Goal: Task Accomplishment & Management: Use online tool/utility

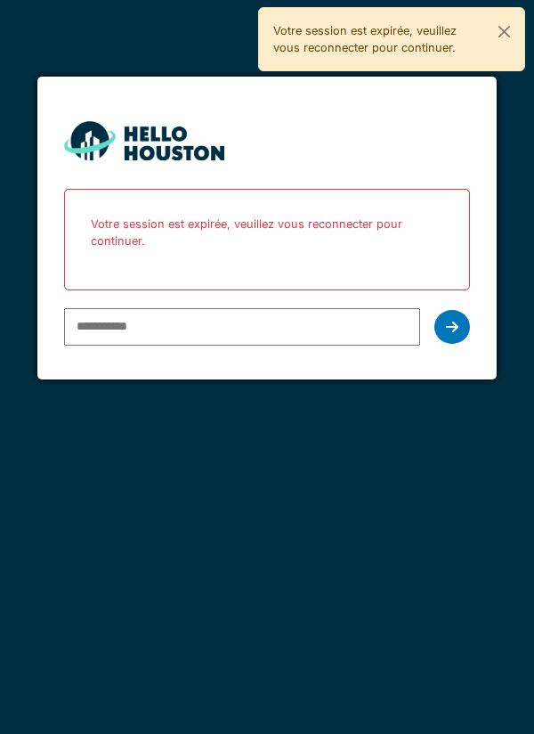
click at [122, 322] on input "email" at bounding box center [242, 326] width 357 height 37
type input "**********"
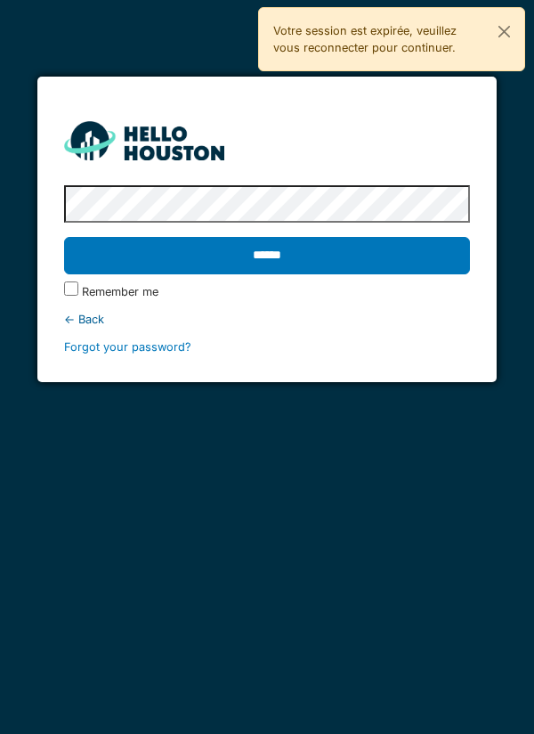
click at [276, 256] on input "******" at bounding box center [267, 255] width 407 height 37
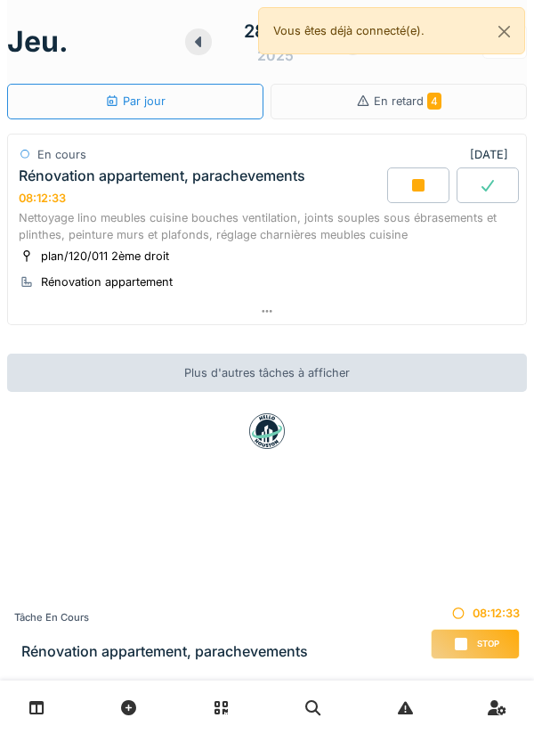
click at [266, 314] on icon at bounding box center [267, 311] width 14 height 12
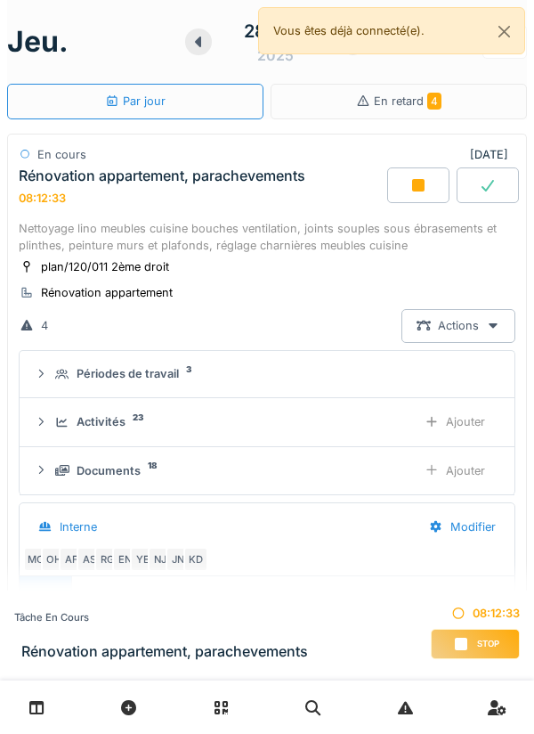
scroll to position [62, 0]
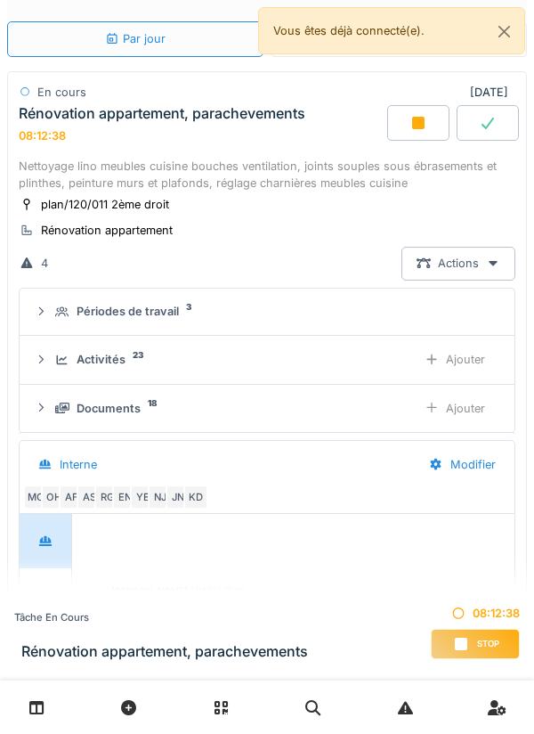
click at [472, 362] on div "Ajouter" at bounding box center [455, 359] width 91 height 33
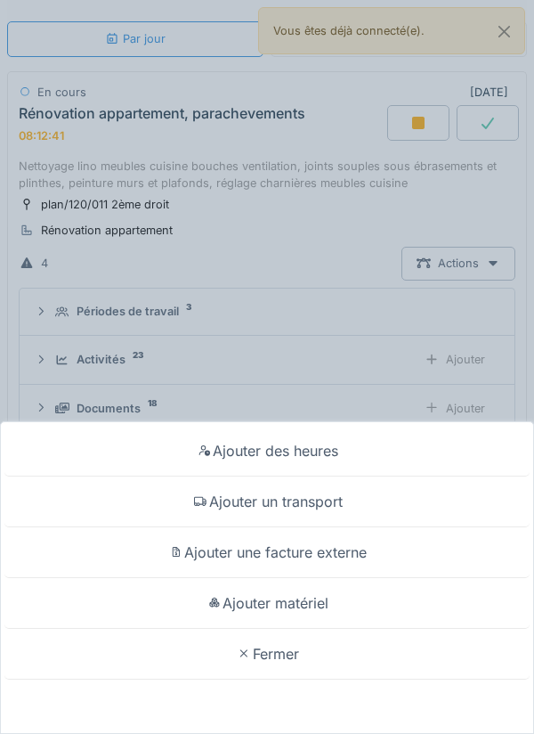
click at [312, 603] on div "Ajouter matériel" at bounding box center [266, 603] width 525 height 51
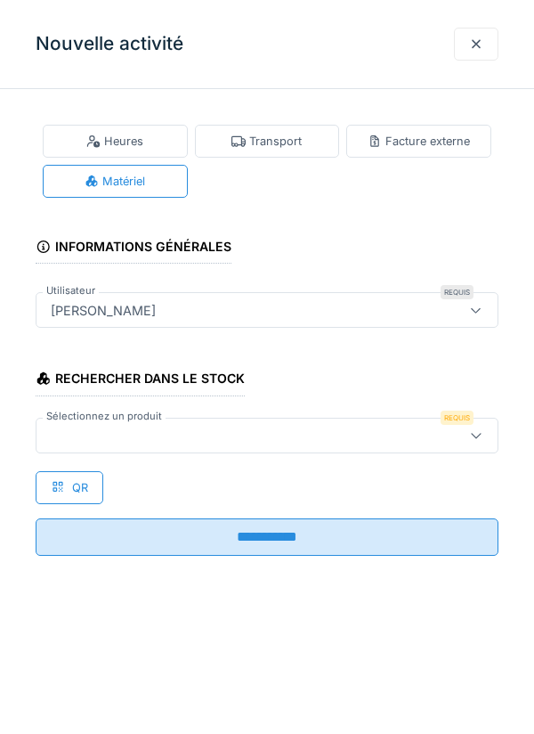
click at [476, 439] on icon at bounding box center [476, 435] width 14 height 12
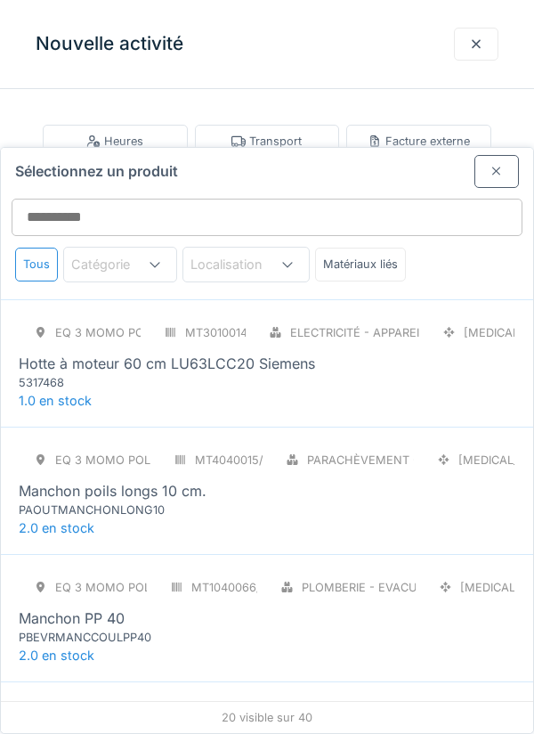
scroll to position [1528, 0]
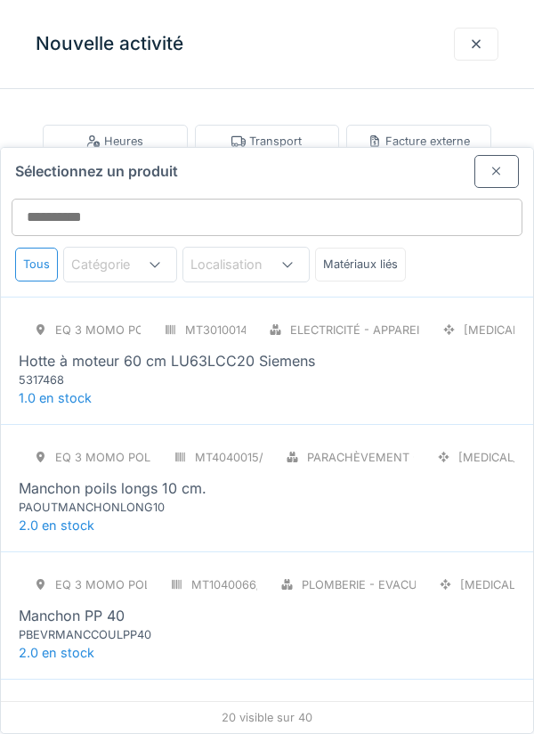
click at [301, 441] on div "Parachèvement - Outillages" at bounding box center [343, 457] width 144 height 33
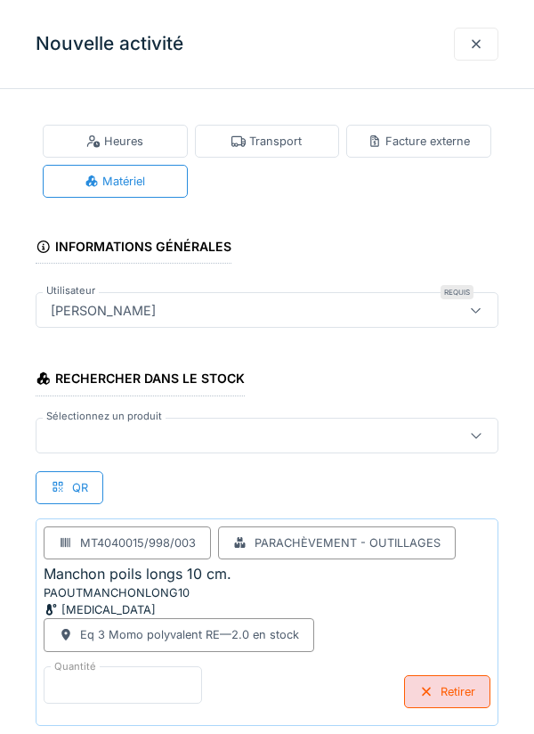
click at [110, 680] on input "*" at bounding box center [123, 684] width 159 height 37
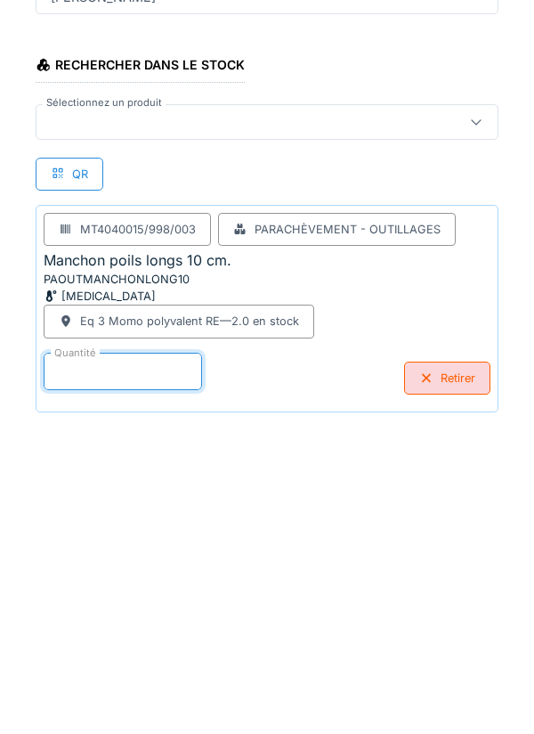
scroll to position [93, 0]
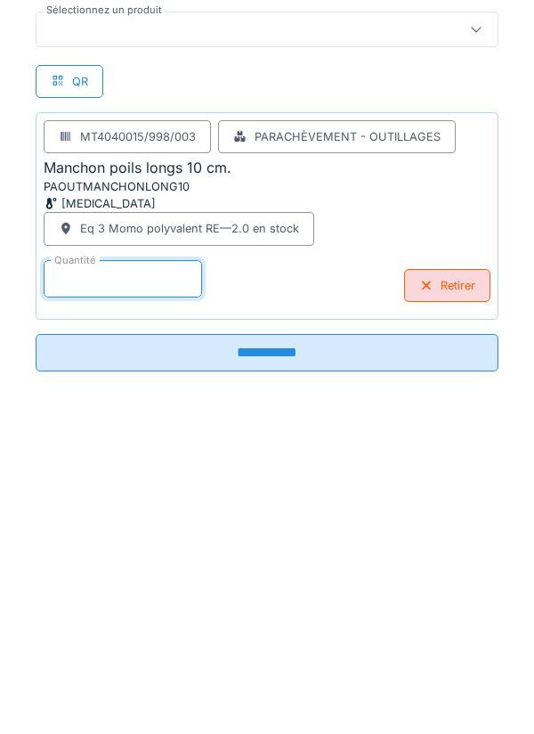
type input "*"
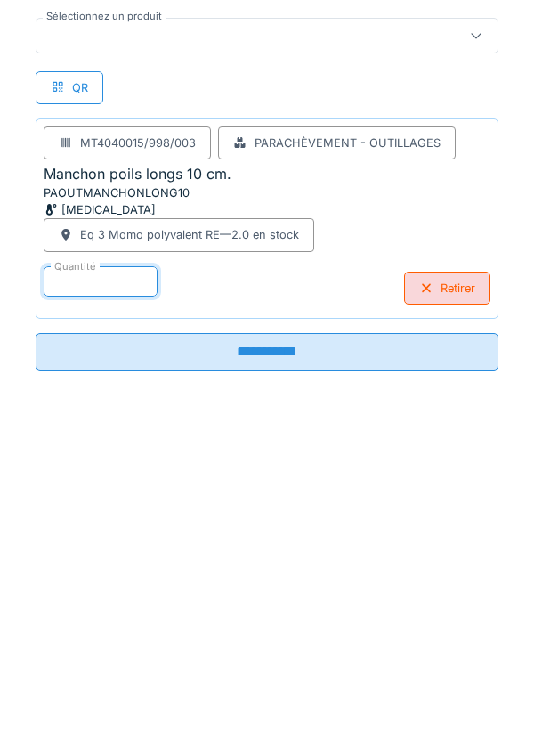
click at [281, 664] on input "**********" at bounding box center [267, 665] width 463 height 37
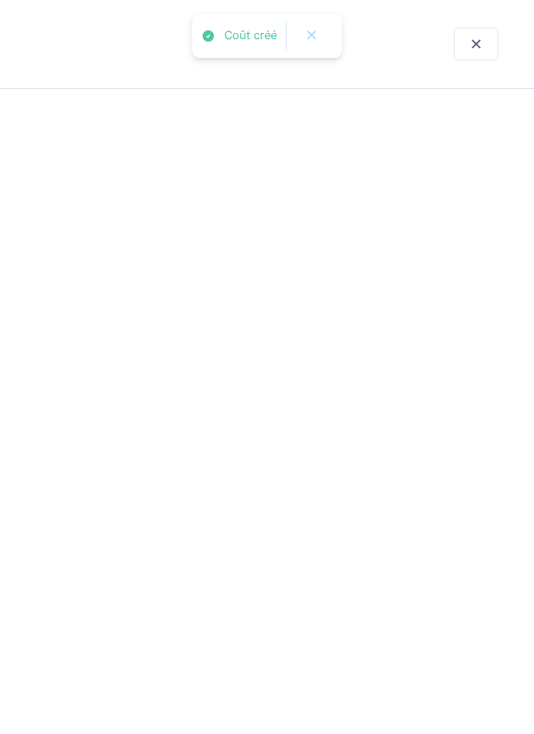
scroll to position [0, 0]
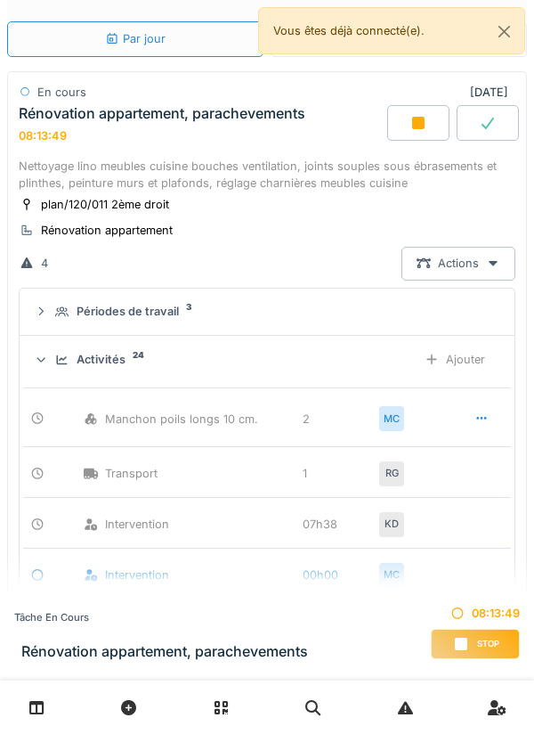
click at [471, 357] on div "Ajouter" at bounding box center [455, 359] width 91 height 33
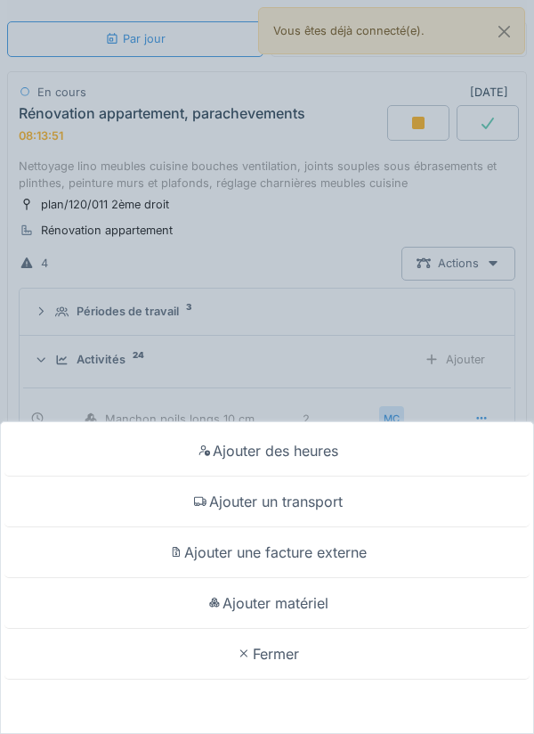
click at [324, 605] on div "Ajouter matériel" at bounding box center [266, 603] width 525 height 51
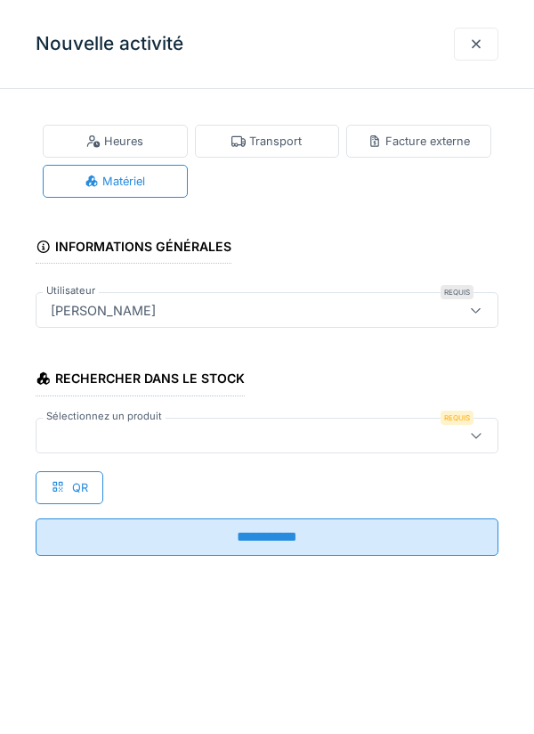
click at [484, 432] on div at bounding box center [476, 436] width 43 height 34
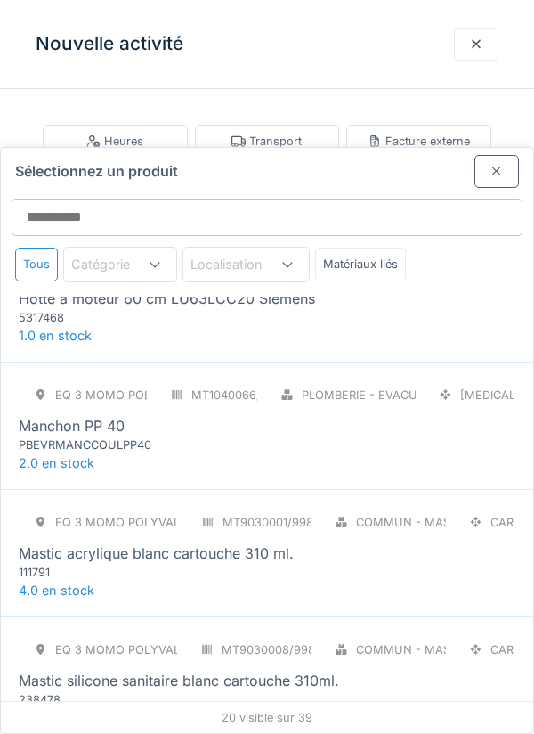
scroll to position [1608, 0]
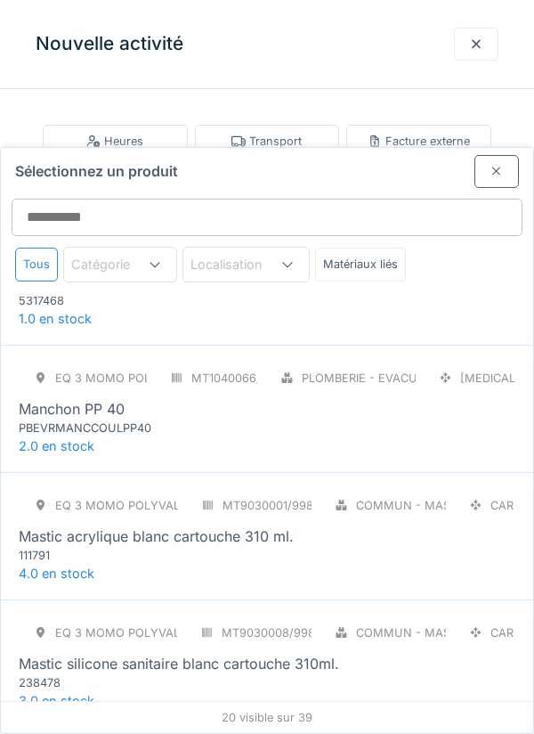
click at [247, 525] on div "Mastic acrylique blanc cartouche 310 ml." at bounding box center [156, 535] width 275 height 21
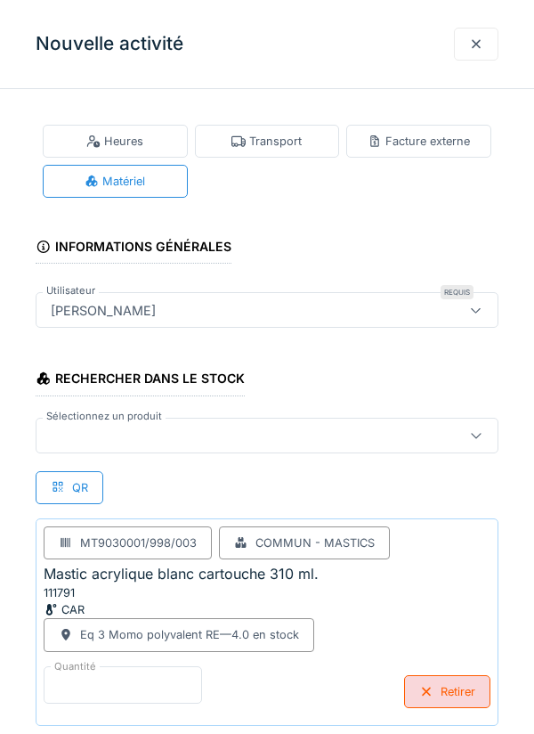
click at [112, 674] on input "*" at bounding box center [123, 684] width 159 height 37
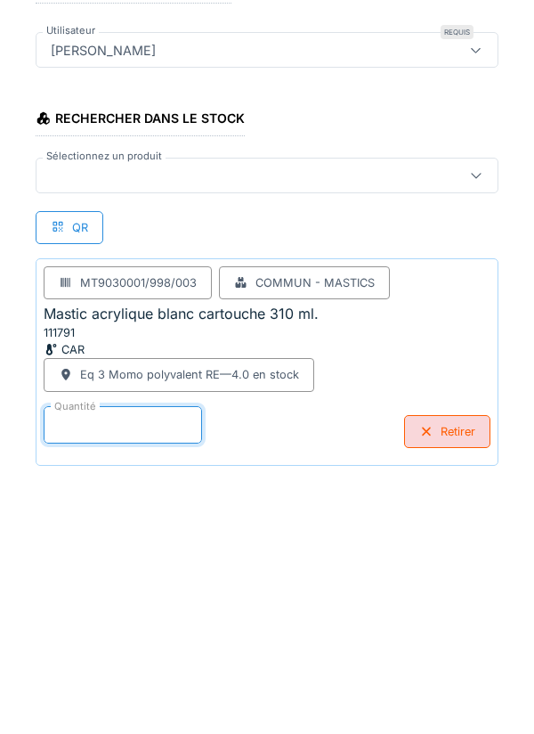
scroll to position [93, 0]
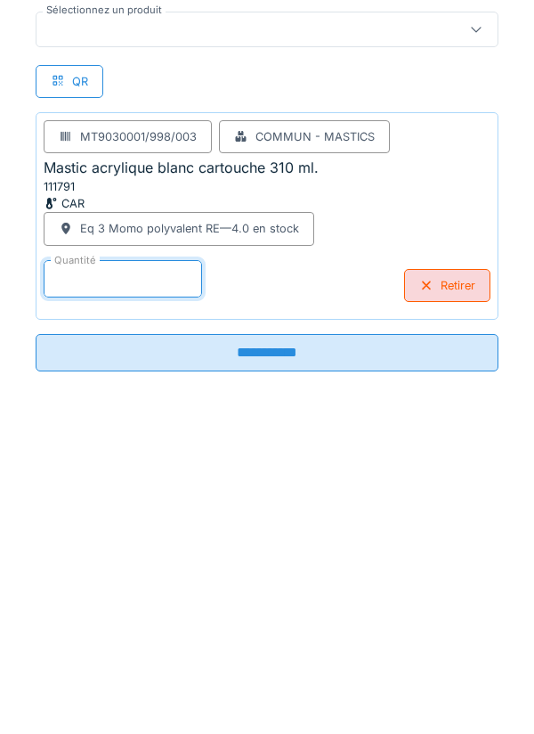
type input "*"
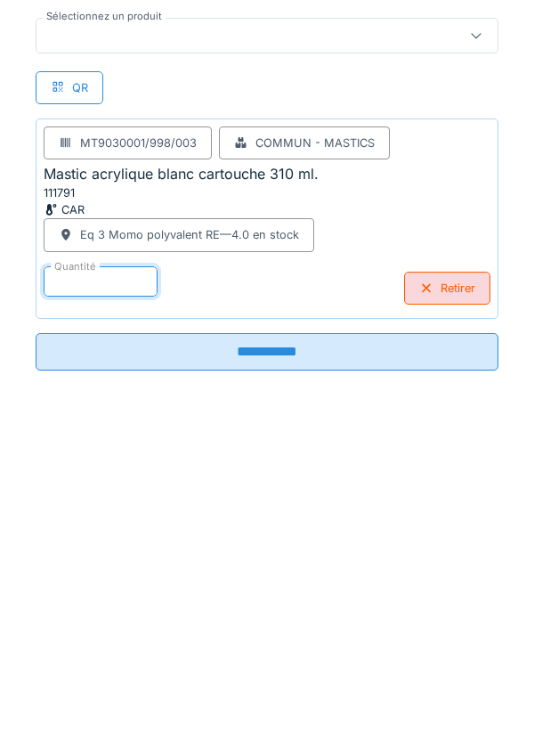
click at [276, 664] on input "**********" at bounding box center [267, 665] width 463 height 37
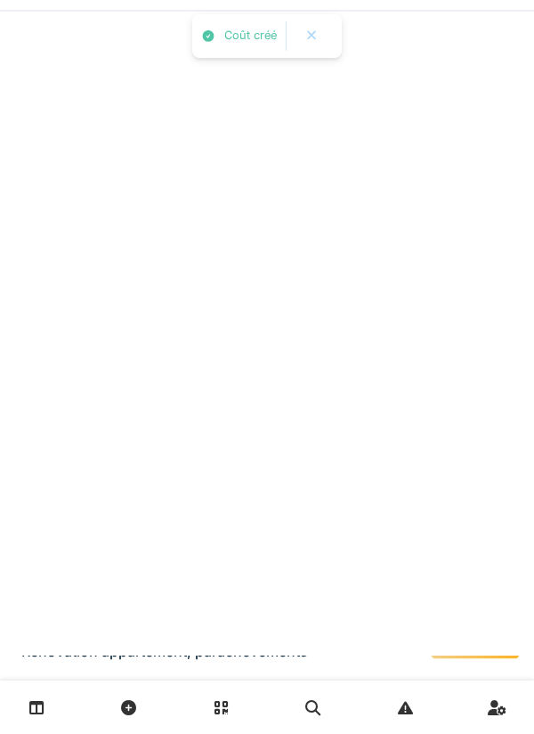
scroll to position [0, 0]
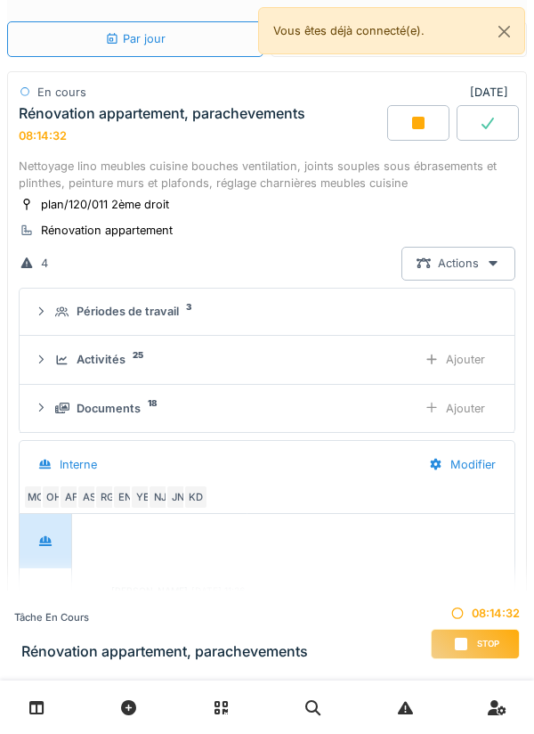
click at [475, 355] on div "Ajouter" at bounding box center [455, 359] width 91 height 33
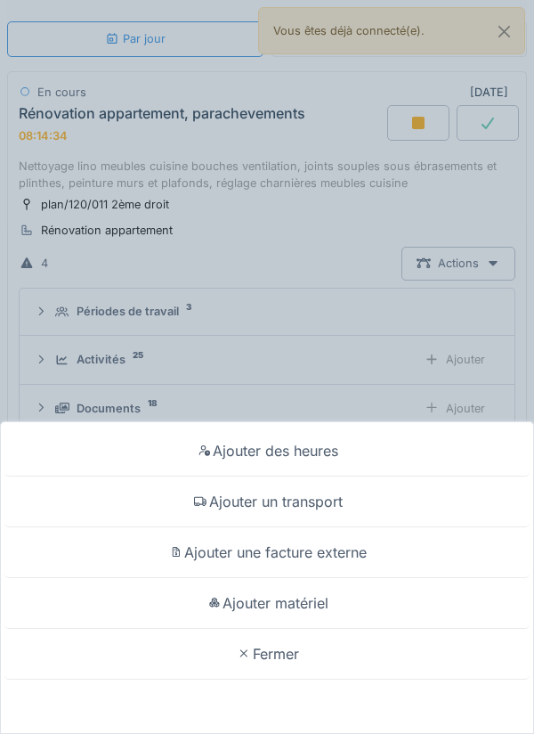
click at [322, 601] on div "Ajouter matériel" at bounding box center [266, 603] width 525 height 51
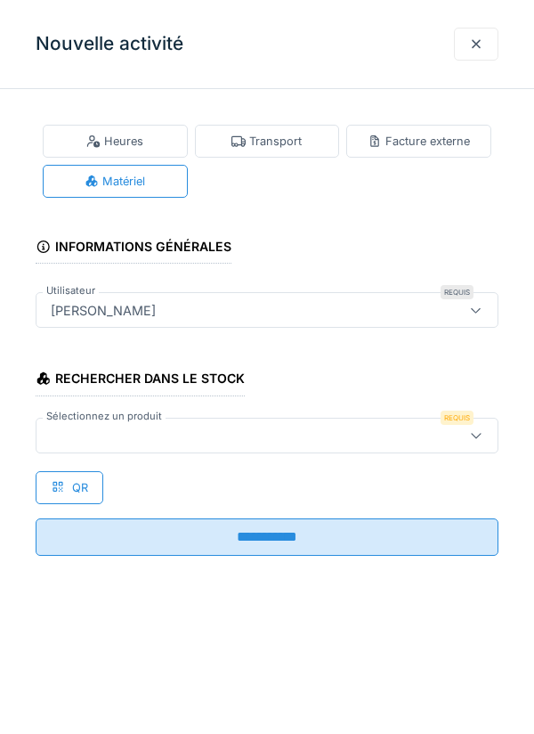
click at [480, 434] on icon at bounding box center [476, 435] width 10 height 5
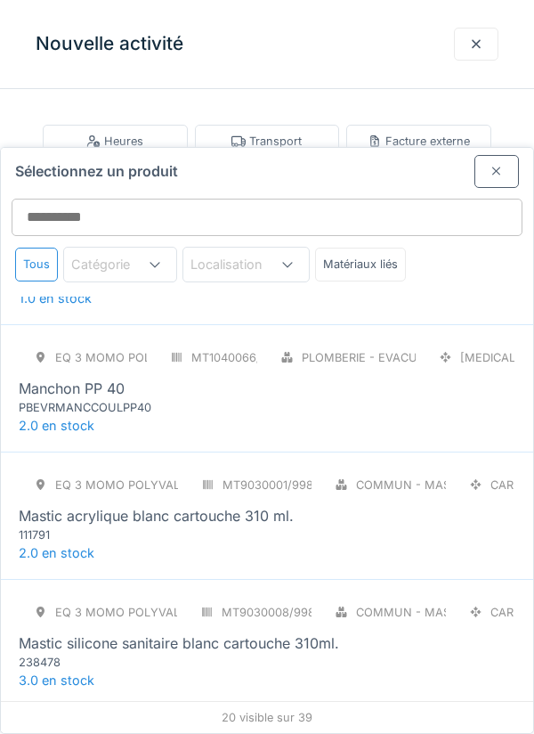
scroll to position [1632, 0]
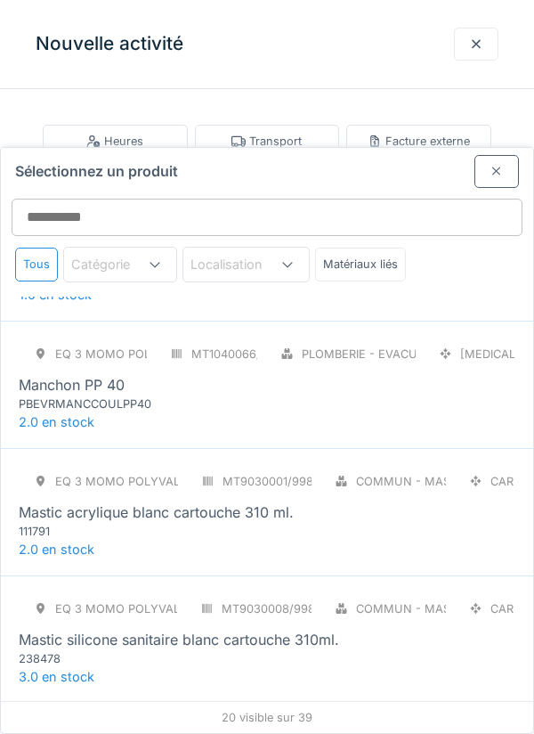
click at [223, 629] on div "Mastic silicone sanitaire blanc cartouche 310ml." at bounding box center [179, 639] width 321 height 21
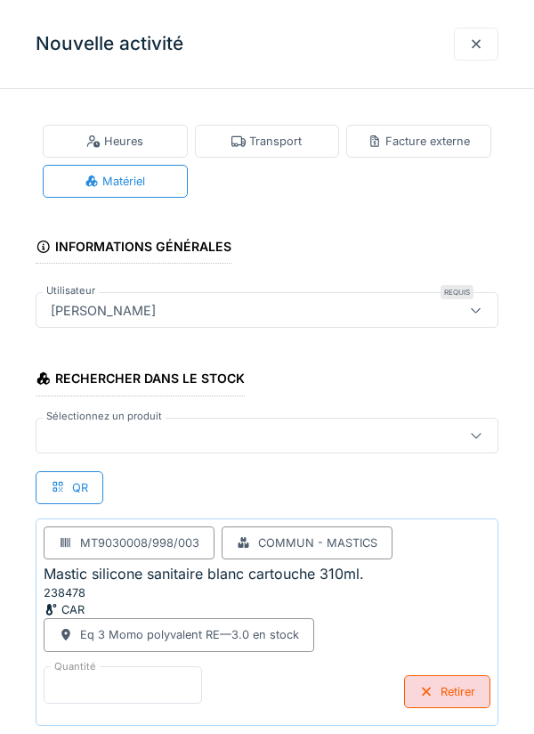
click at [118, 680] on input "*" at bounding box center [123, 684] width 159 height 37
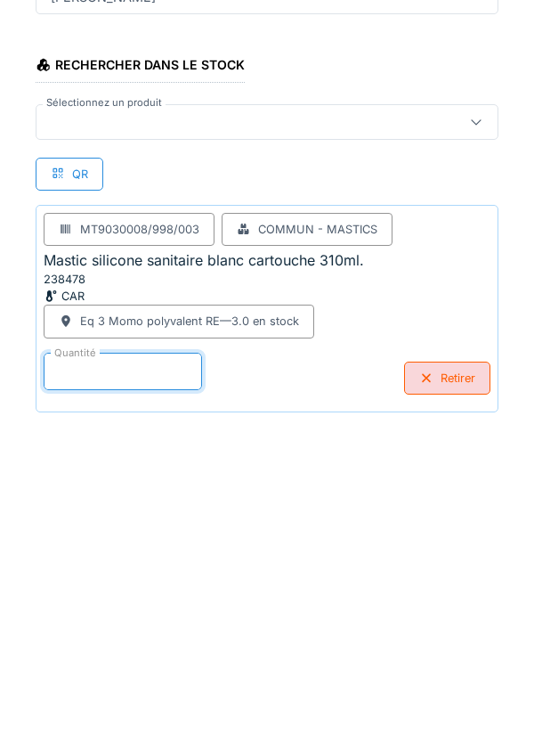
scroll to position [93, 0]
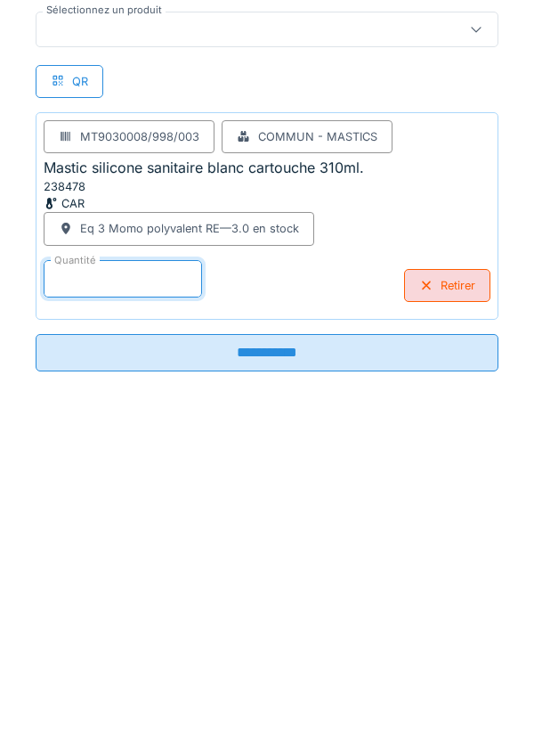
type input "*"
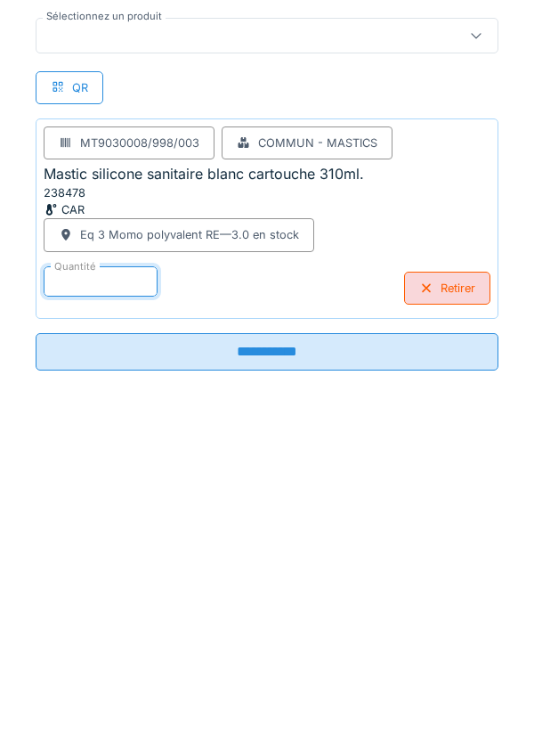
click at [265, 664] on input "**********" at bounding box center [267, 665] width 463 height 37
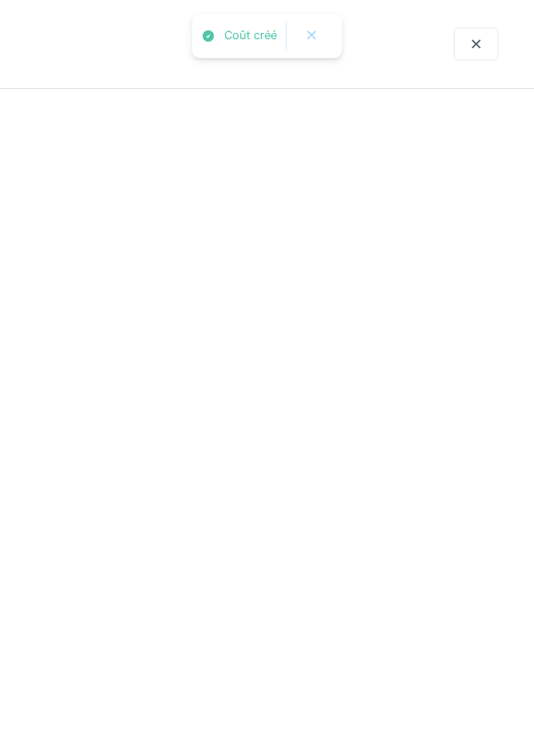
scroll to position [0, 0]
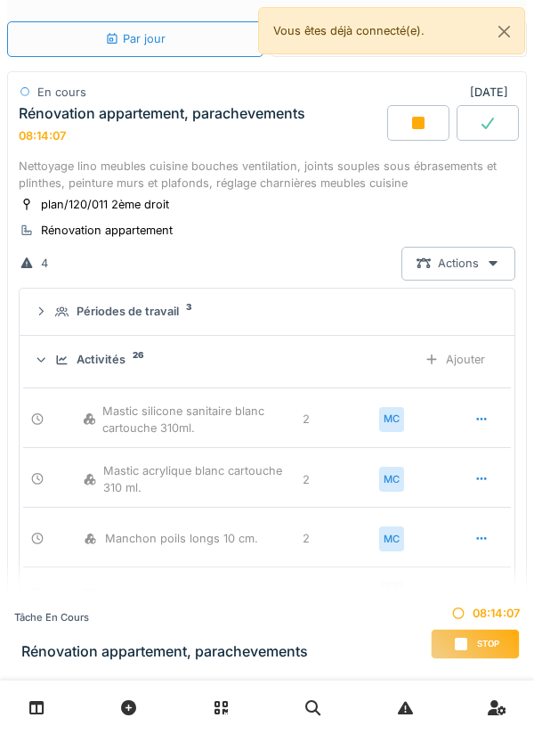
click at [479, 358] on div "Ajouter" at bounding box center [455, 359] width 91 height 33
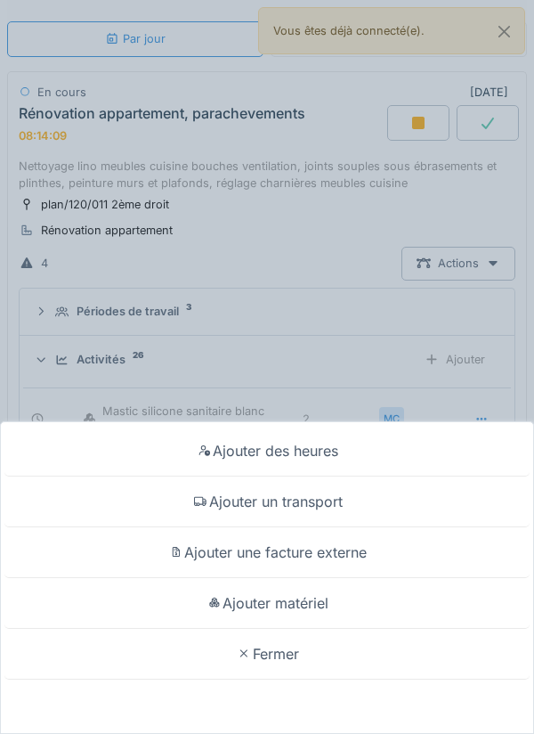
click at [294, 599] on div "Ajouter matériel" at bounding box center [266, 603] width 525 height 51
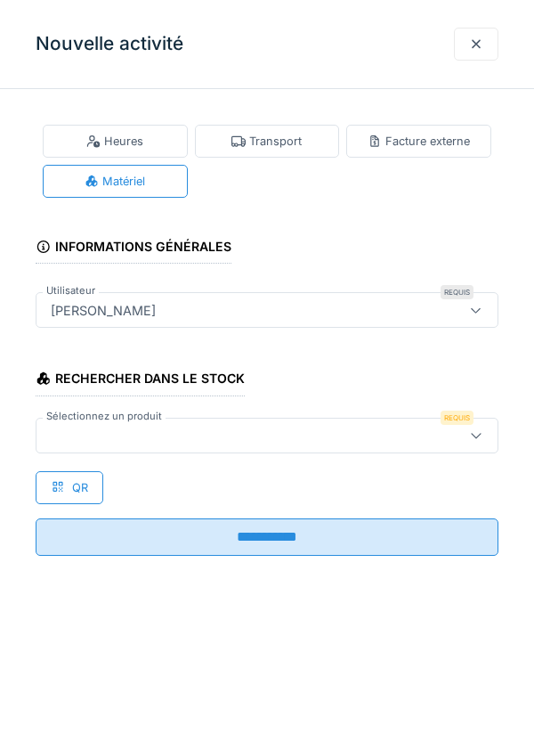
click at [478, 436] on icon at bounding box center [476, 435] width 14 height 12
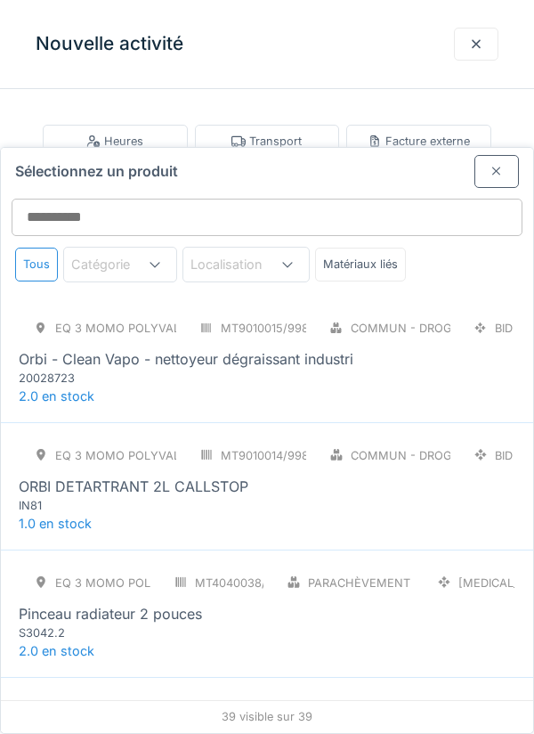
scroll to position [2416, 0]
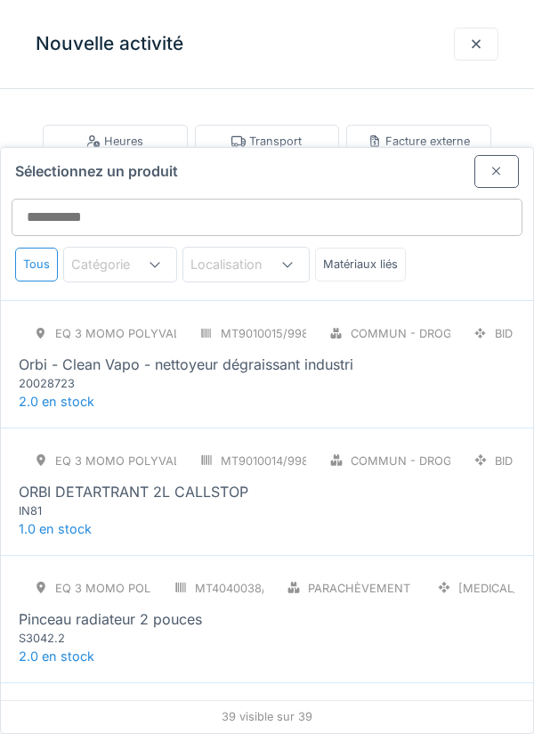
click at [326, 354] on div "Orbi - Clean Vapo - nettoyeur dégraissant industri" at bounding box center [186, 364] width 335 height 21
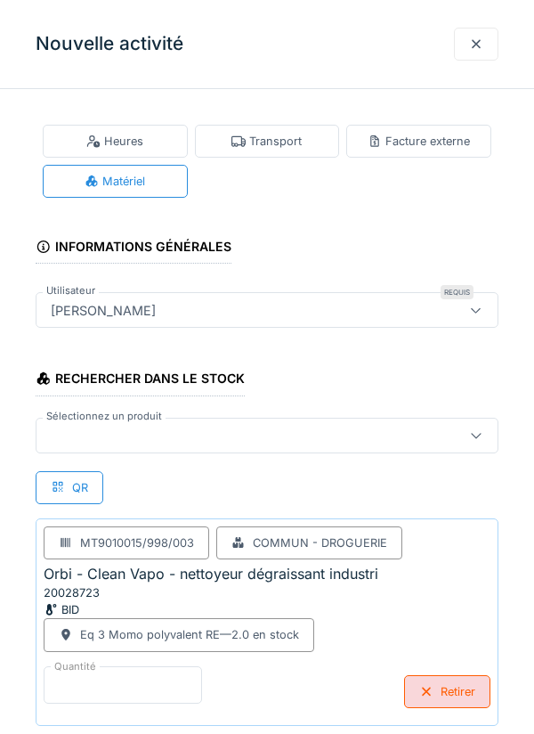
click at [129, 678] on input "*" at bounding box center [123, 684] width 159 height 37
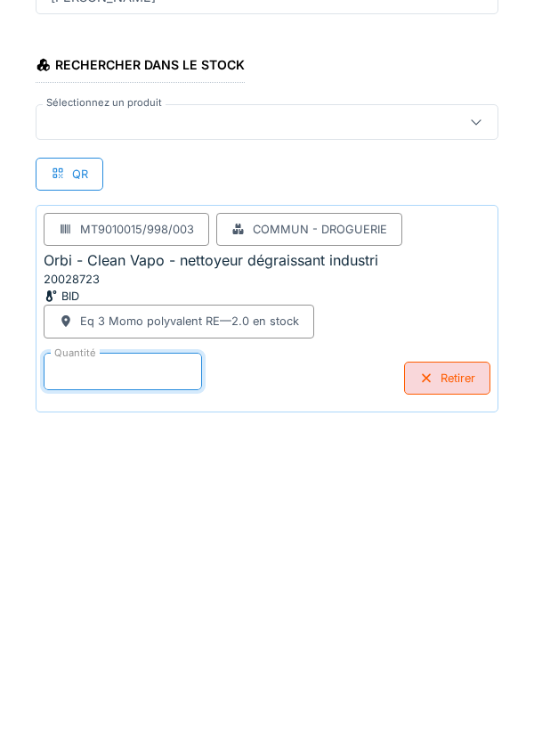
scroll to position [93, 0]
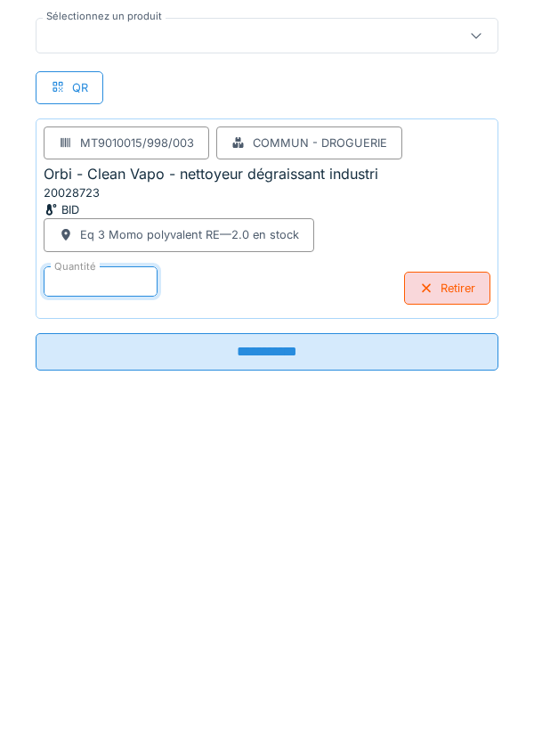
click at [280, 661] on input "**********" at bounding box center [267, 665] width 463 height 37
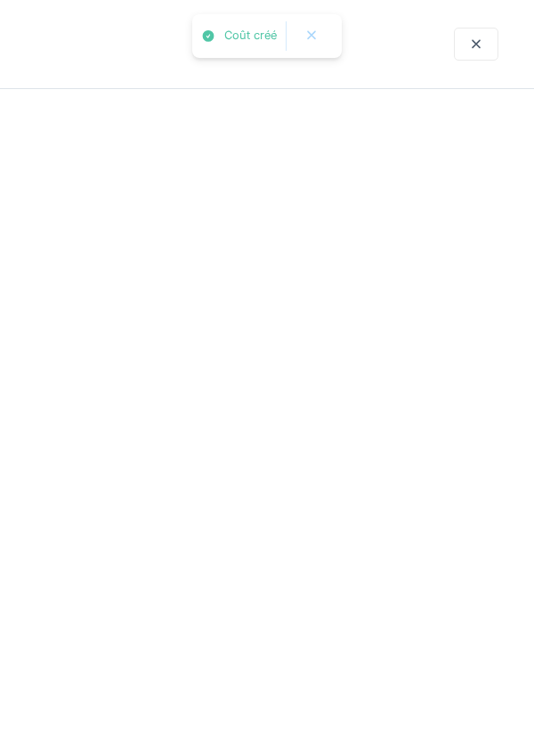
scroll to position [0, 0]
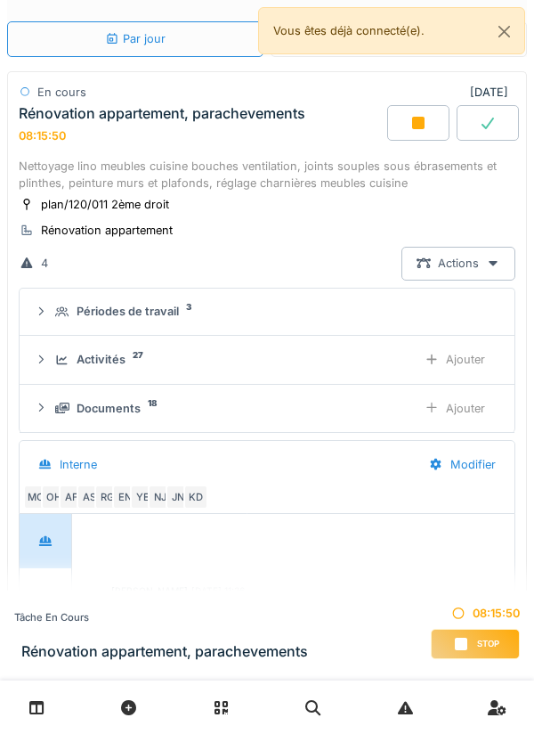
click at [465, 362] on div "Ajouter" at bounding box center [455, 359] width 91 height 33
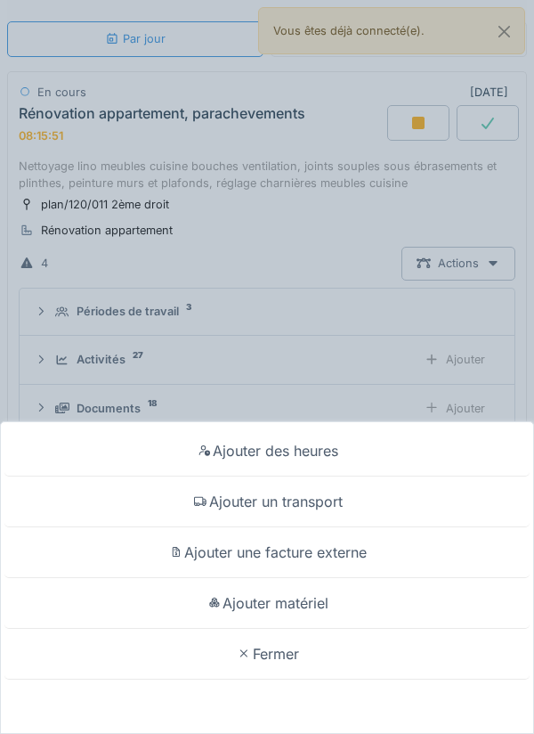
click at [278, 599] on div "Ajouter matériel" at bounding box center [266, 603] width 525 height 51
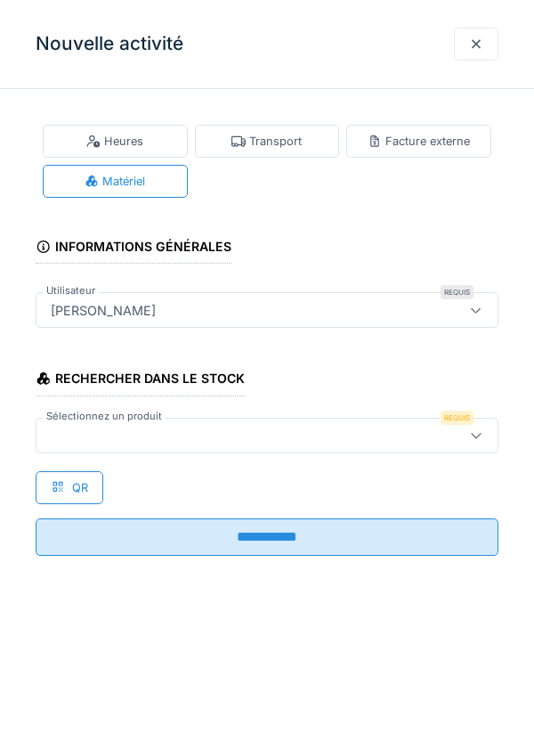
click at [475, 440] on div at bounding box center [476, 435] width 14 height 17
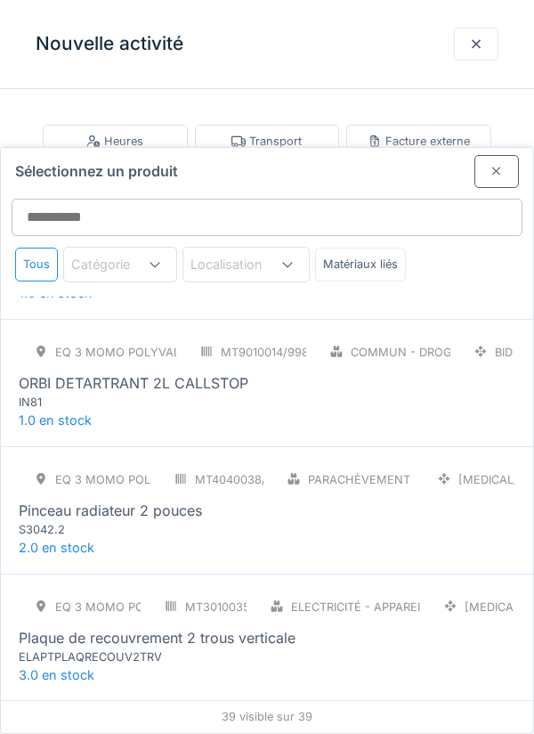
scroll to position [2529, 0]
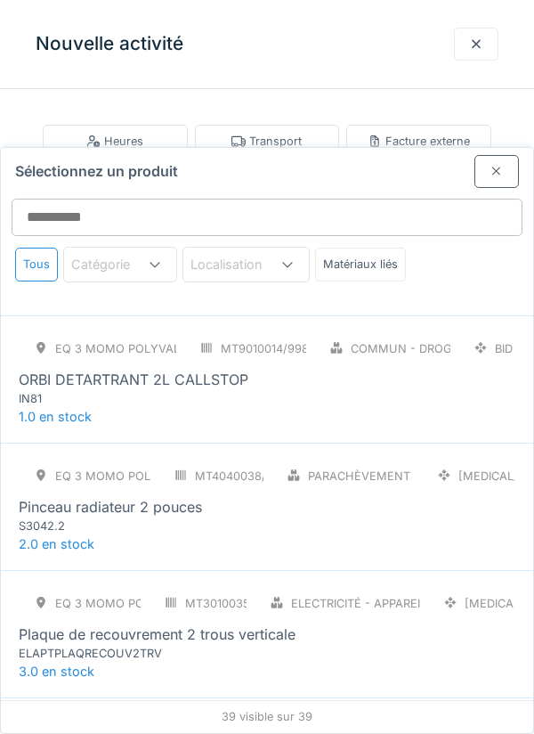
click at [200, 496] on div "Pinceau radiateur 2 pouces" at bounding box center [110, 506] width 183 height 21
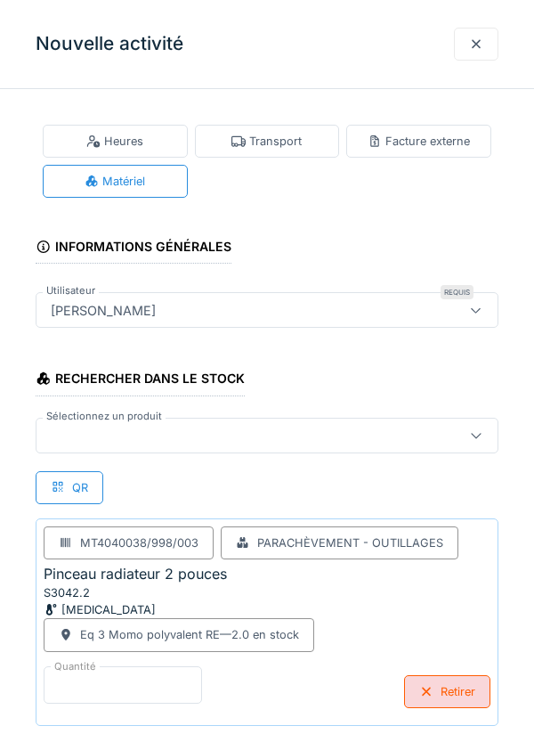
click at [114, 678] on input "*" at bounding box center [123, 684] width 159 height 37
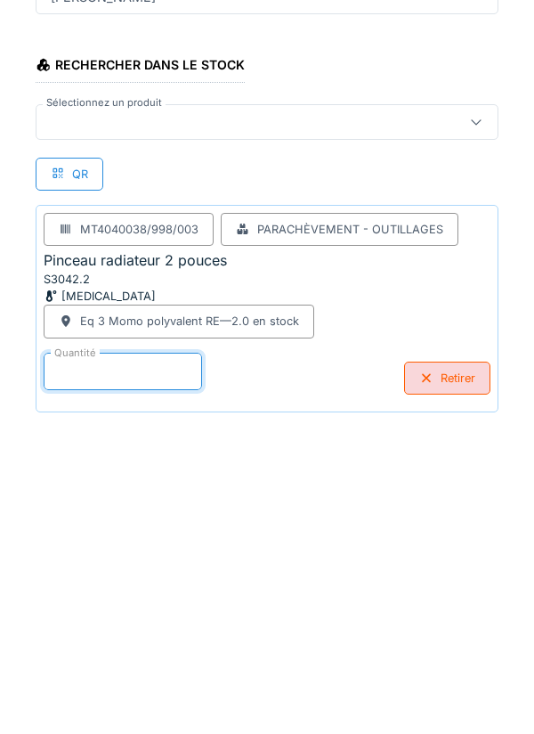
scroll to position [93, 0]
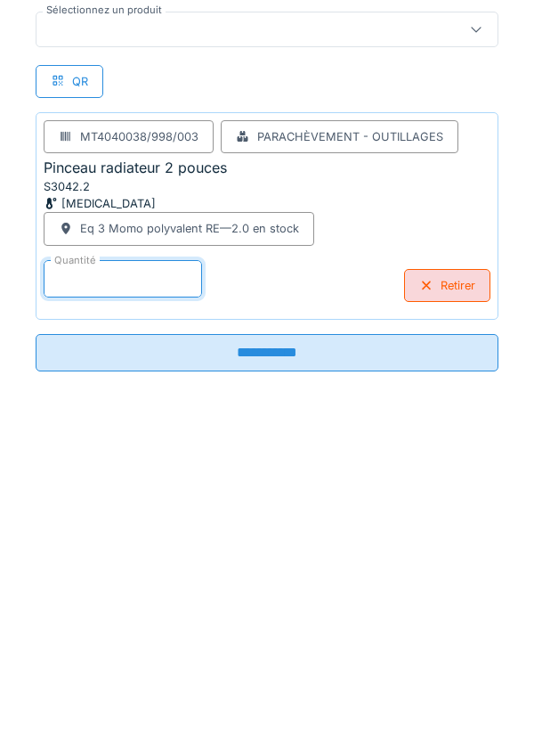
type input "*"
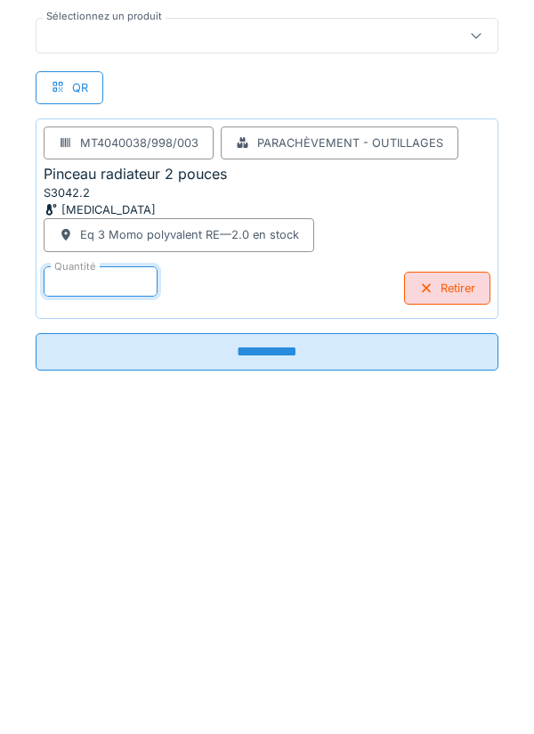
click at [273, 656] on input "**********" at bounding box center [267, 665] width 463 height 37
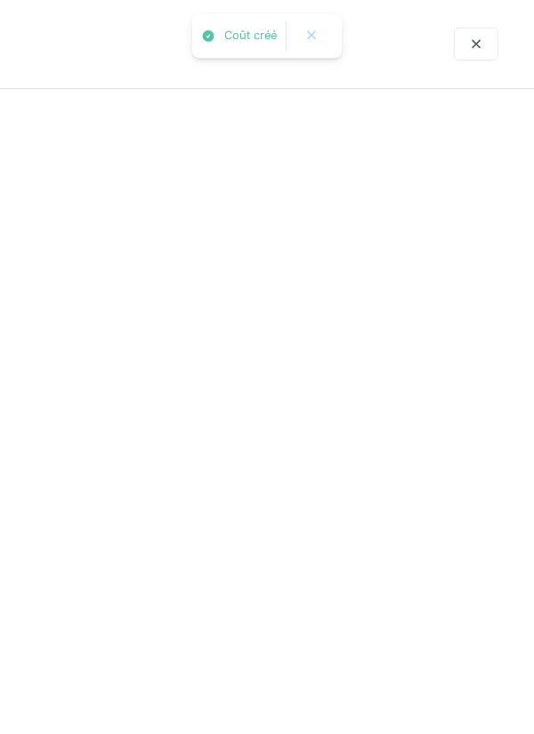
scroll to position [0, 0]
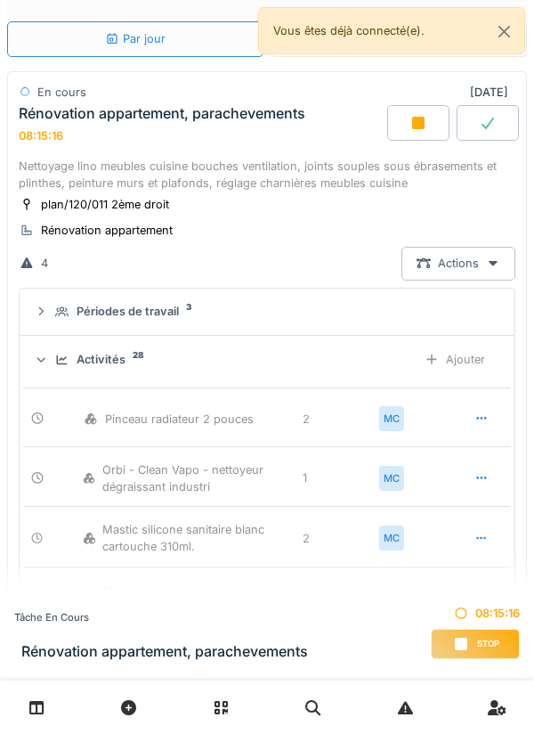
click at [504, 324] on summary "Périodes de travail 3" at bounding box center [267, 312] width 481 height 33
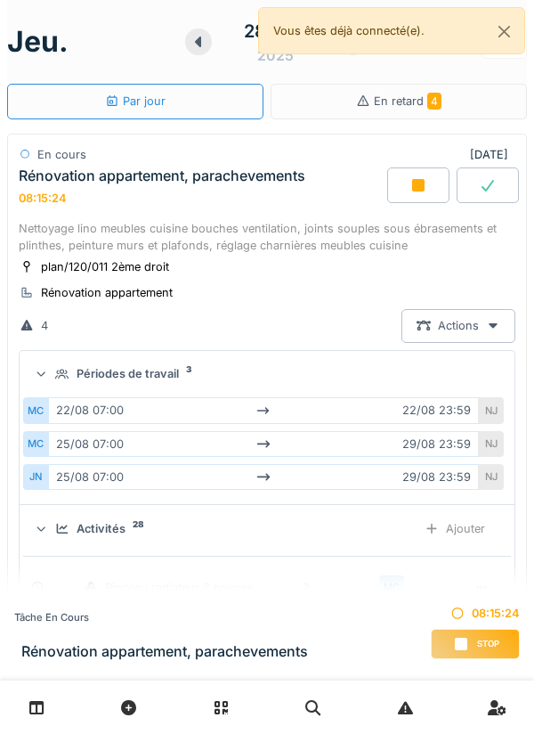
click at [292, 278] on div "plan/120/011 2ème droit Rénovation appartement" at bounding box center [267, 279] width 497 height 45
click at [469, 528] on div "Ajouter" at bounding box center [455, 528] width 91 height 33
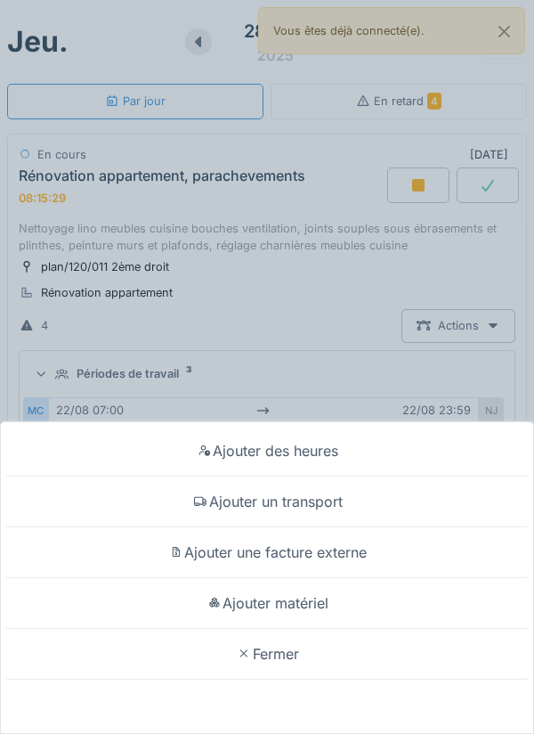
click at [294, 599] on div "Ajouter matériel" at bounding box center [266, 603] width 525 height 51
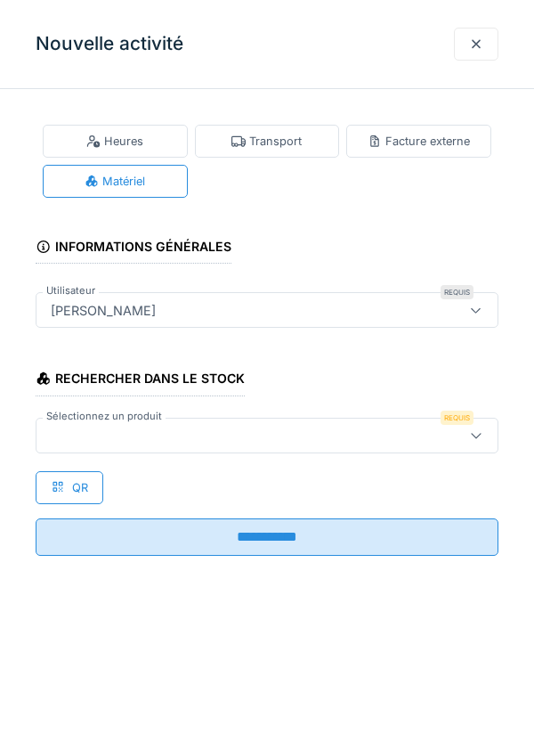
click at [476, 435] on icon at bounding box center [476, 435] width 14 height 12
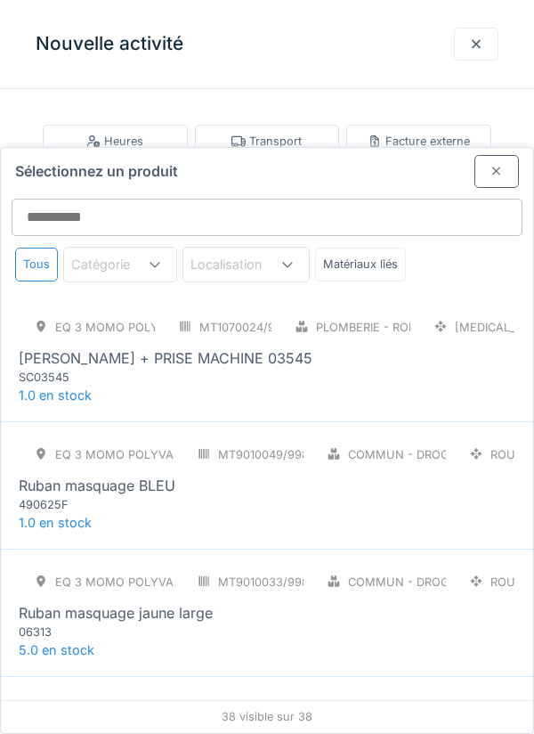
scroll to position [3320, 0]
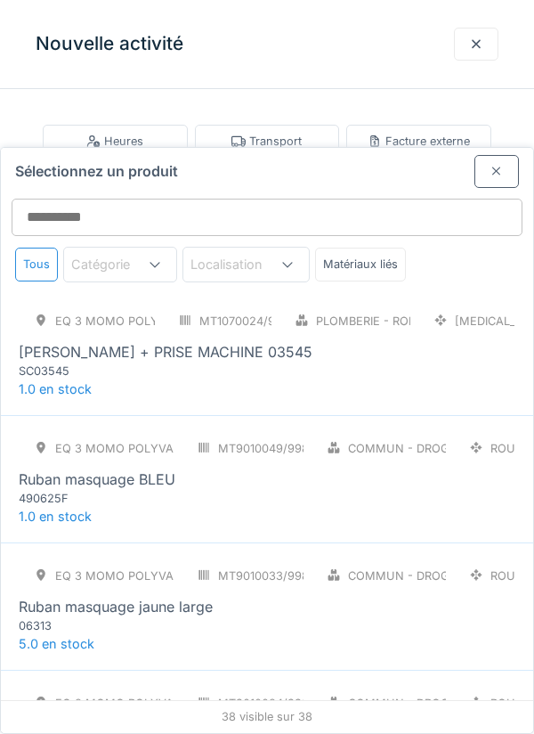
click at [240, 468] on div "Ruban masquage BLEU" at bounding box center [267, 478] width 497 height 21
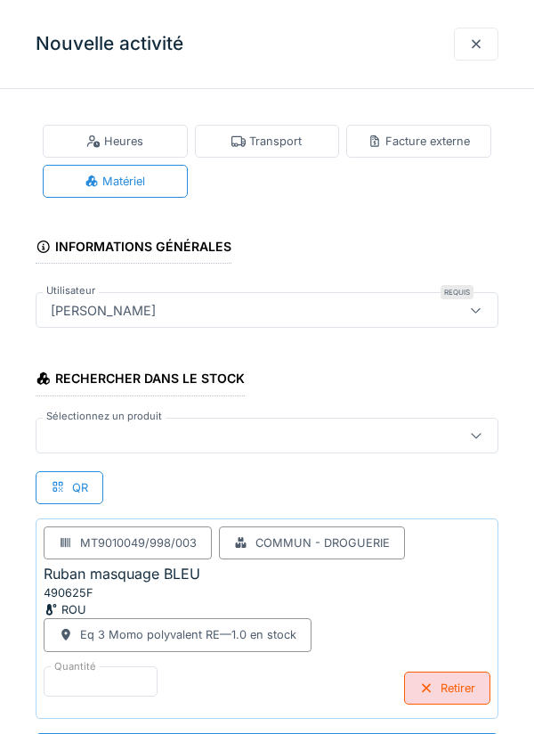
scroll to position [1, 0]
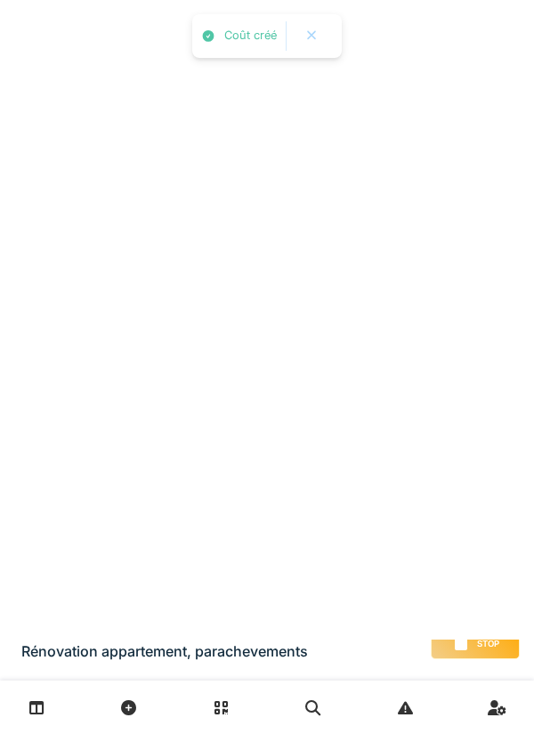
scroll to position [0, 0]
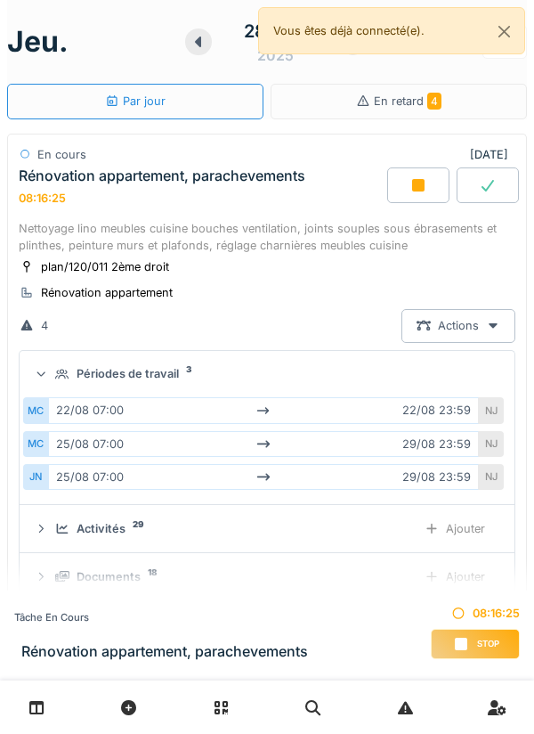
click at [469, 521] on div "Ajouter" at bounding box center [455, 528] width 91 height 33
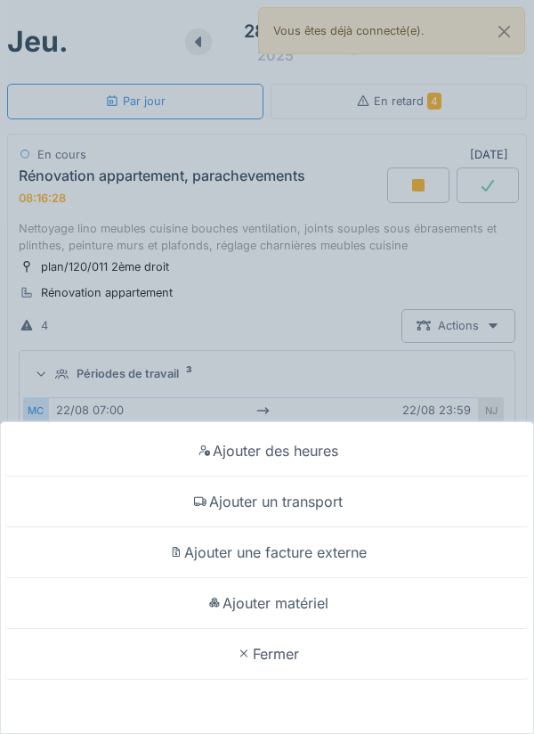
click at [322, 629] on div "Ajouter matériel" at bounding box center [266, 603] width 525 height 51
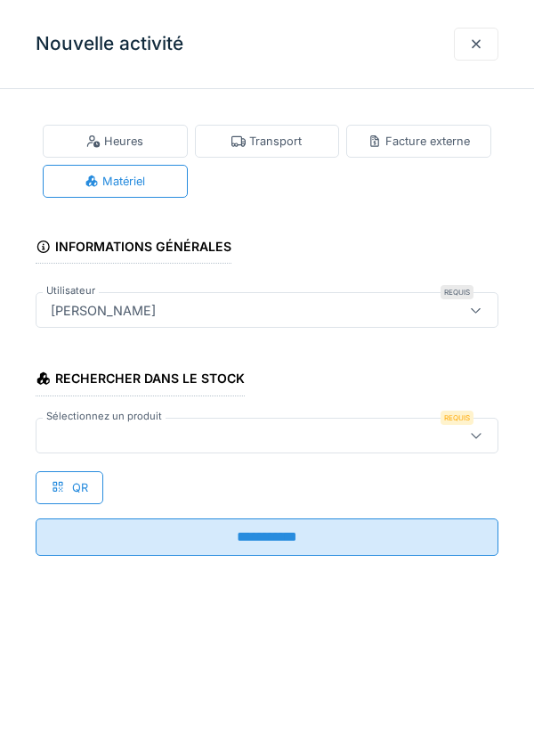
click at [477, 436] on icon at bounding box center [476, 435] width 10 height 5
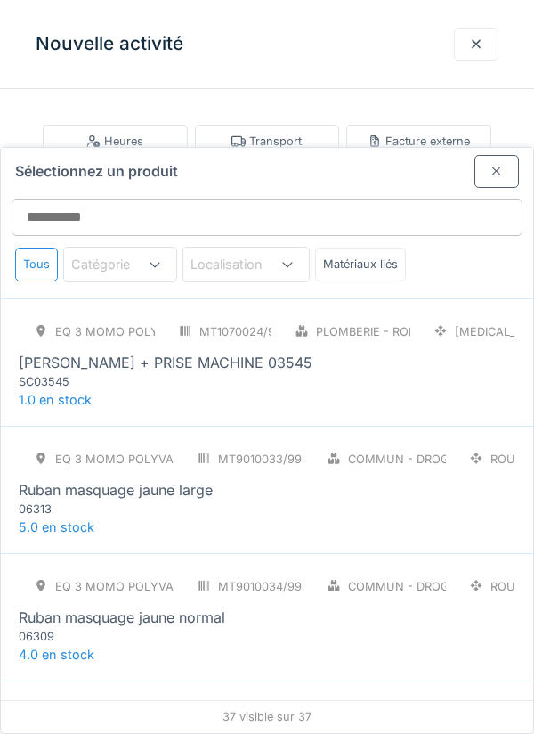
scroll to position [3316, 0]
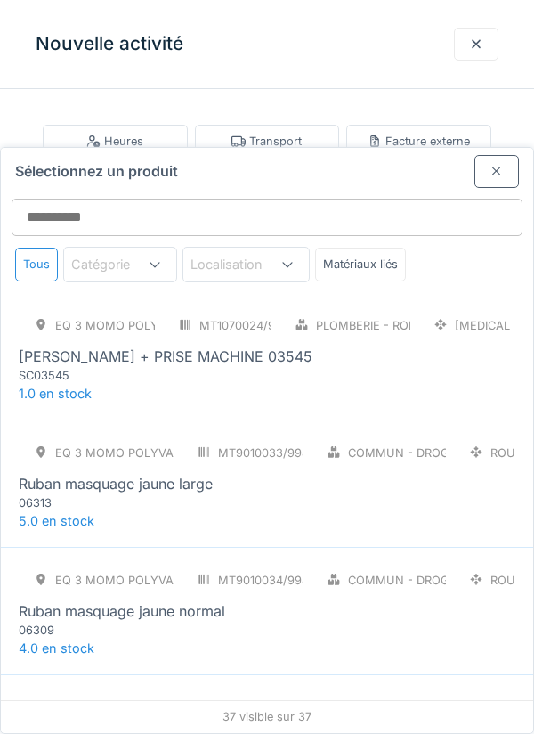
click at [232, 473] on div "Ruban masquage jaune large" at bounding box center [267, 483] width 497 height 21
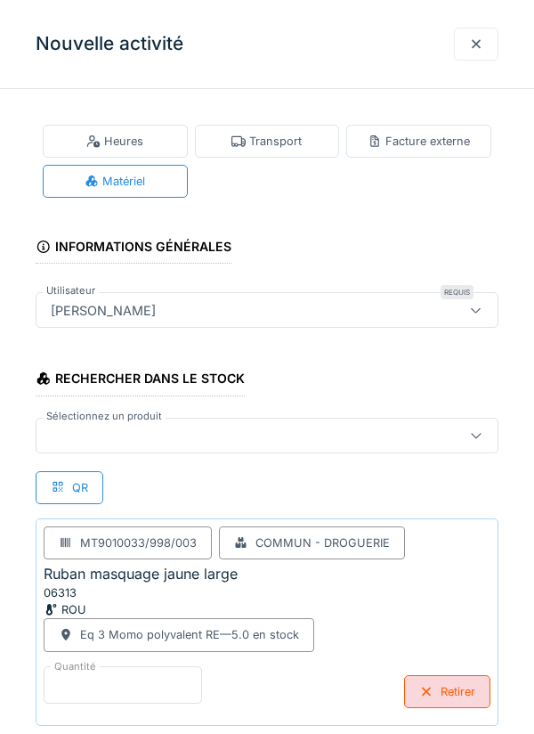
click at [96, 677] on input "*" at bounding box center [123, 684] width 159 height 37
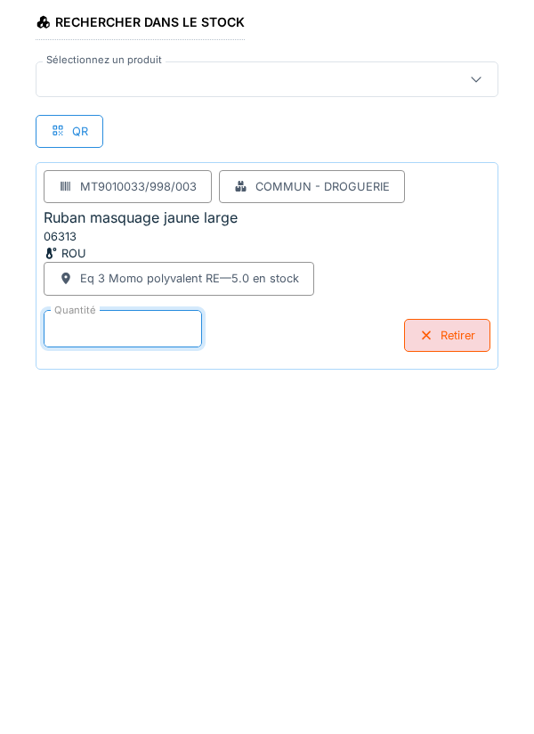
scroll to position [93, 0]
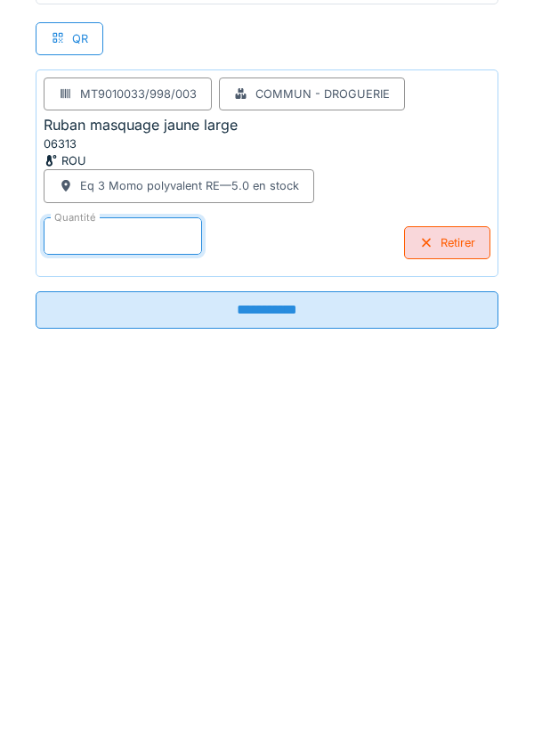
type input "*"
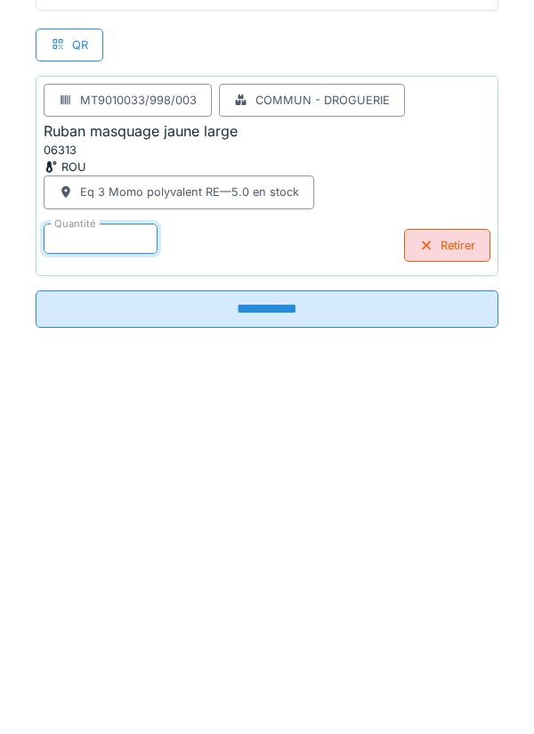
click at [261, 660] on input "**********" at bounding box center [267, 665] width 463 height 37
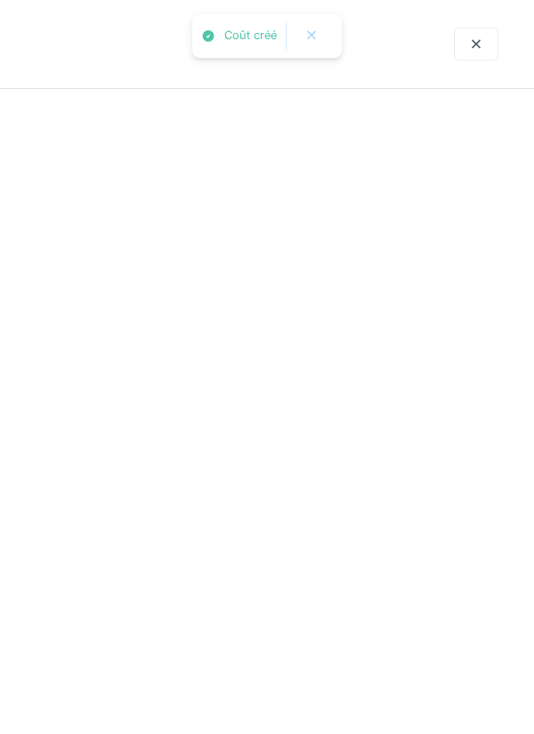
scroll to position [0, 0]
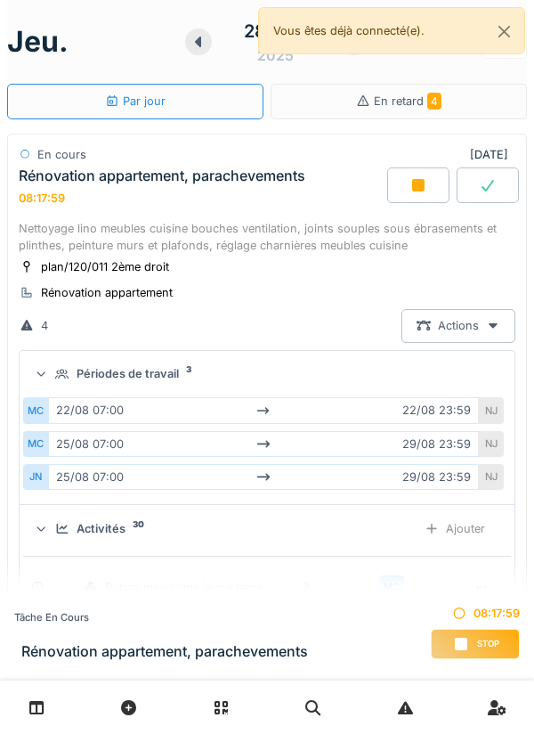
click at [468, 526] on div "Ajouter" at bounding box center [455, 528] width 91 height 33
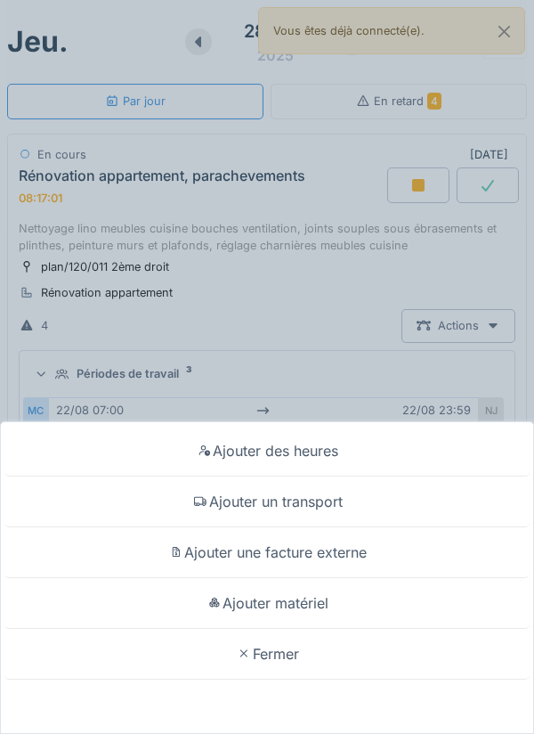
click at [326, 598] on div "Ajouter matériel" at bounding box center [266, 603] width 525 height 51
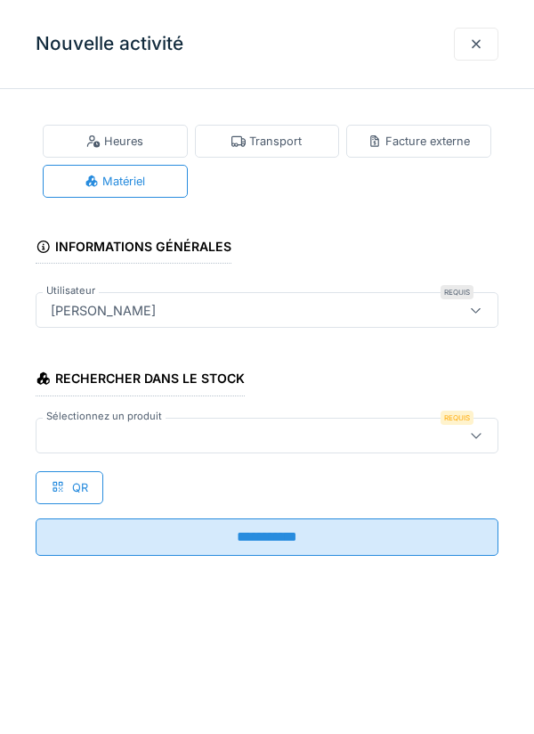
click at [477, 429] on icon at bounding box center [476, 435] width 14 height 12
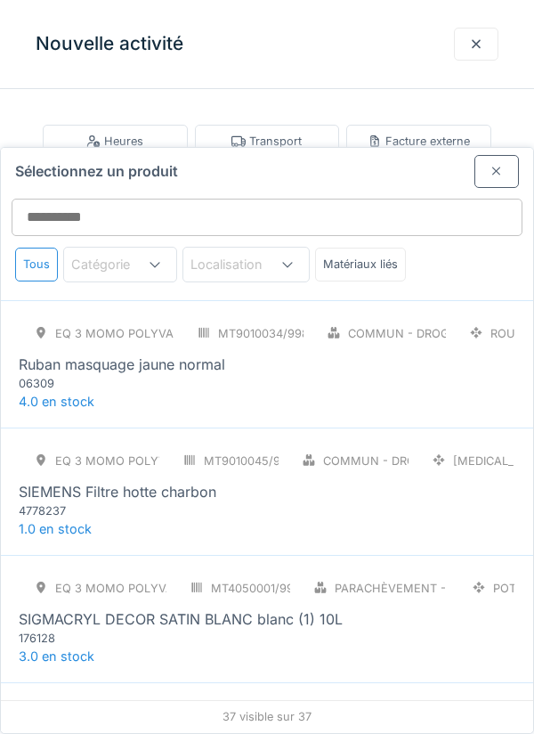
scroll to position [3601, 0]
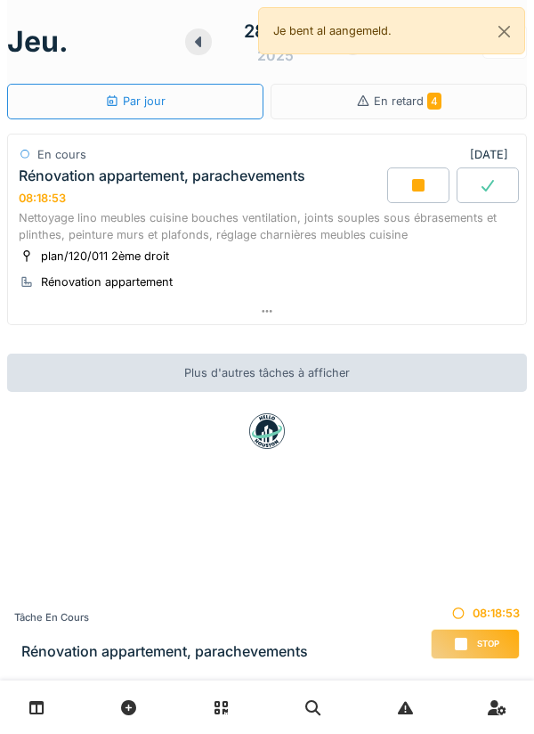
click at [413, 184] on icon at bounding box center [418, 185] width 12 height 12
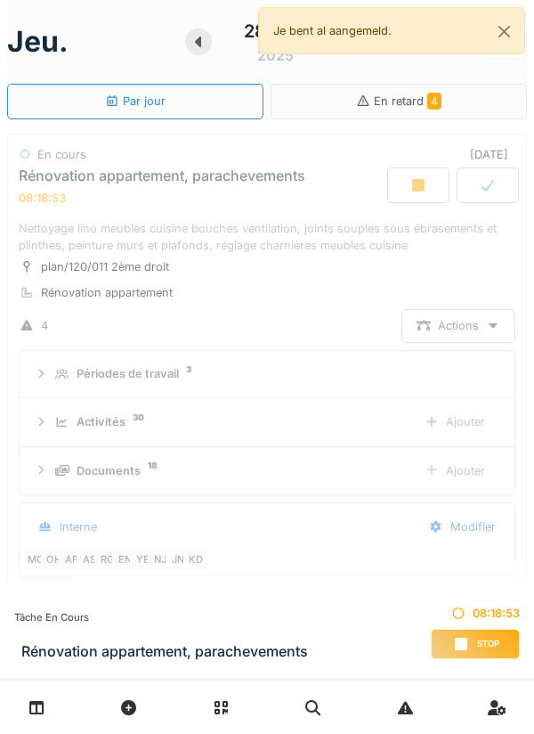
scroll to position [62, 0]
